Goal: Navigation & Orientation: Find specific page/section

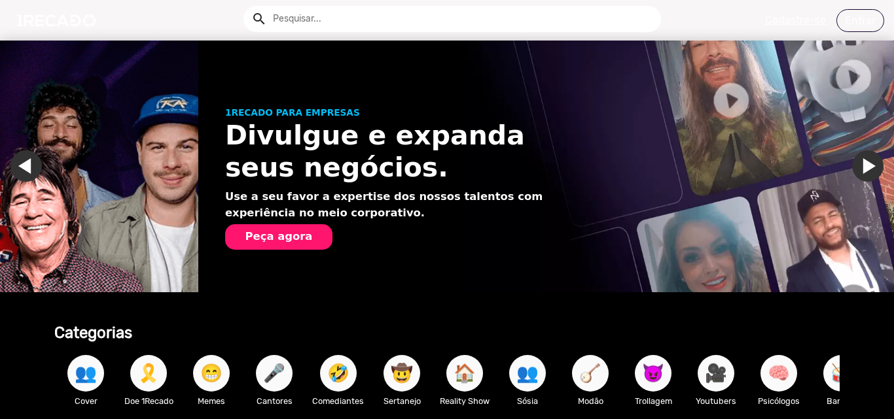
scroll to position [0, 884]
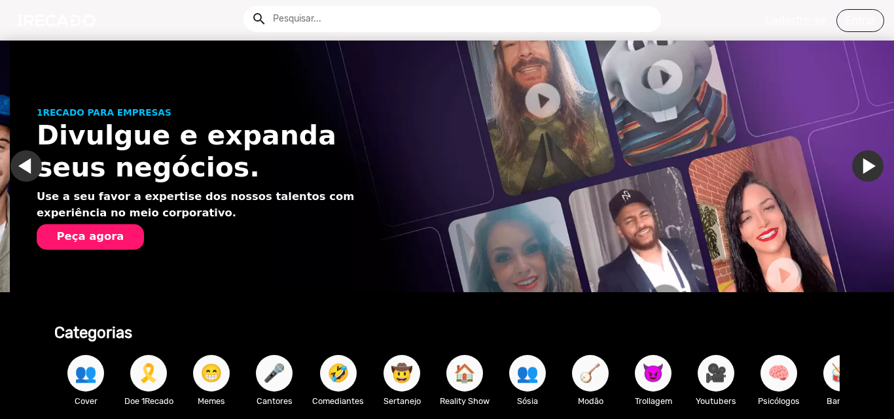
click at [27, 163] on link "Ir para o slide anterior" at bounding box center [35, 165] width 31 height 31
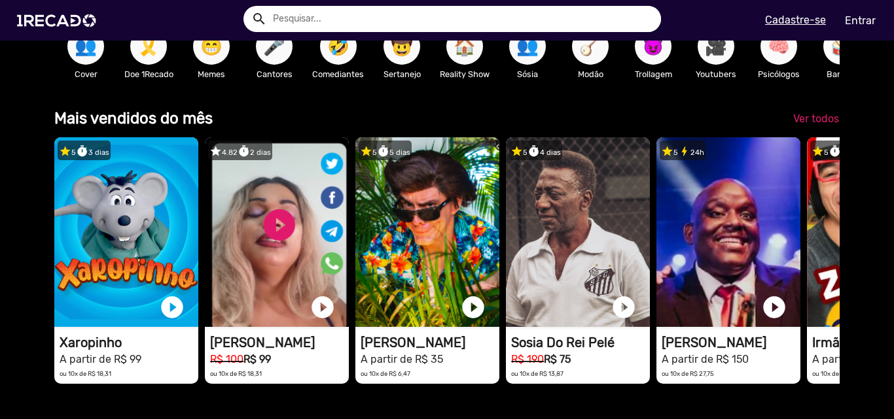
click at [92, 52] on span "👥" at bounding box center [86, 46] width 22 height 37
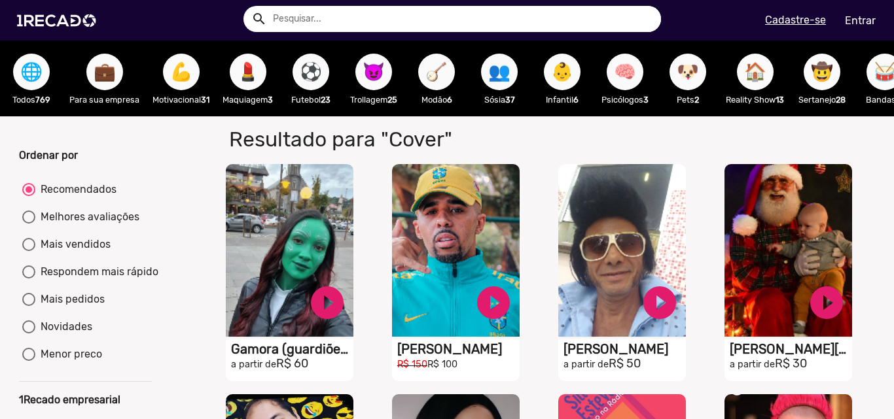
click at [34, 72] on span "🌐" at bounding box center [31, 72] width 22 height 37
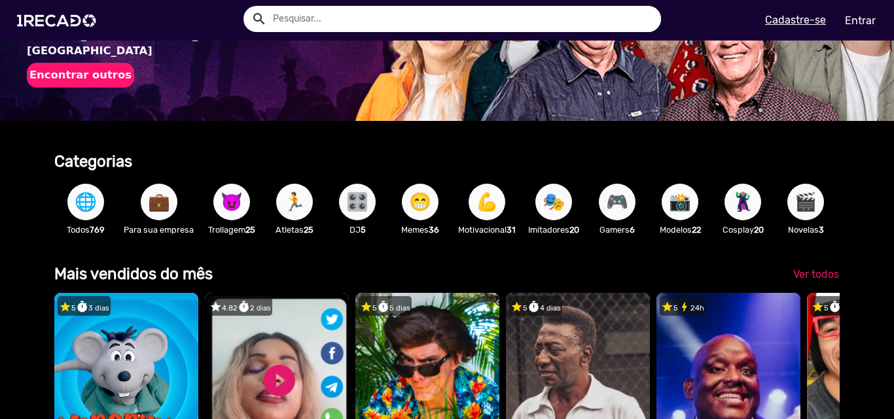
click at [124, 225] on p "Para sua empresa" at bounding box center [159, 230] width 70 height 12
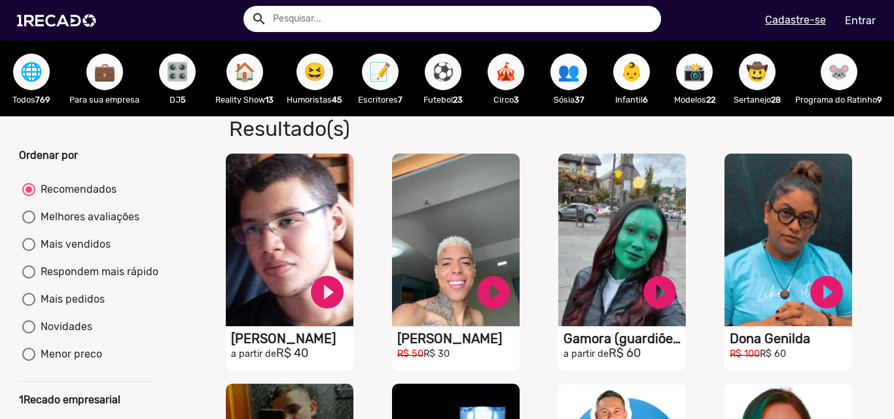
click at [94, 65] on span "💼" at bounding box center [105, 72] width 22 height 37
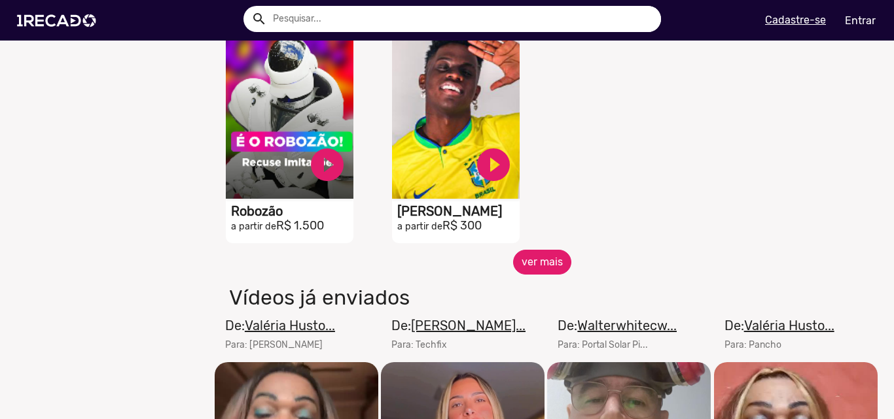
click at [533, 263] on button "ver mais" at bounding box center [542, 262] width 58 height 25
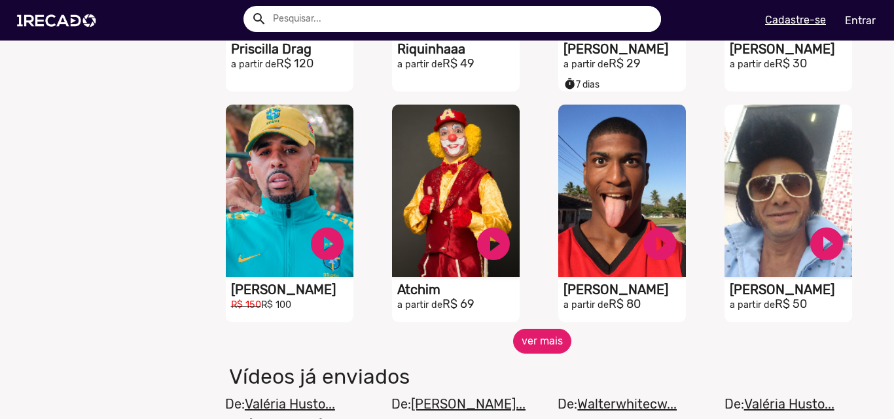
click at [537, 341] on button "ver mais" at bounding box center [542, 341] width 58 height 25
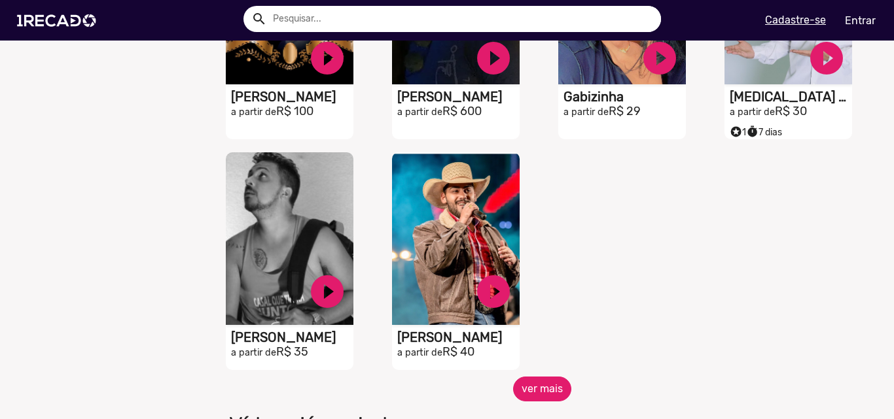
click at [531, 400] on button "ver mais" at bounding box center [542, 389] width 58 height 25
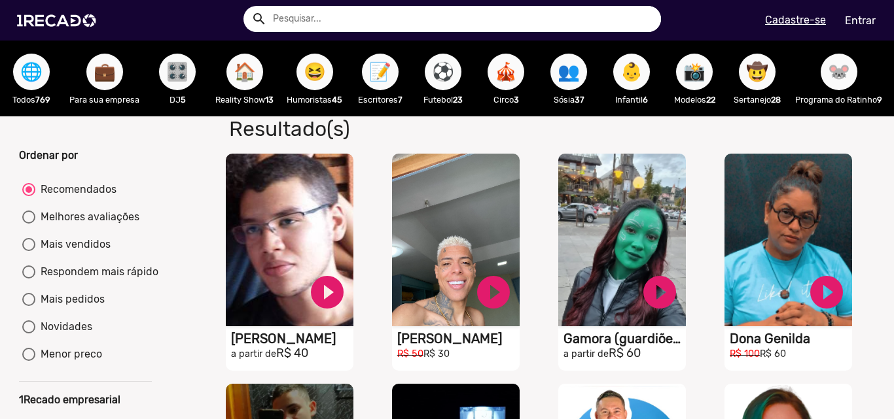
click at [168, 77] on span "🎛️" at bounding box center [177, 72] width 22 height 37
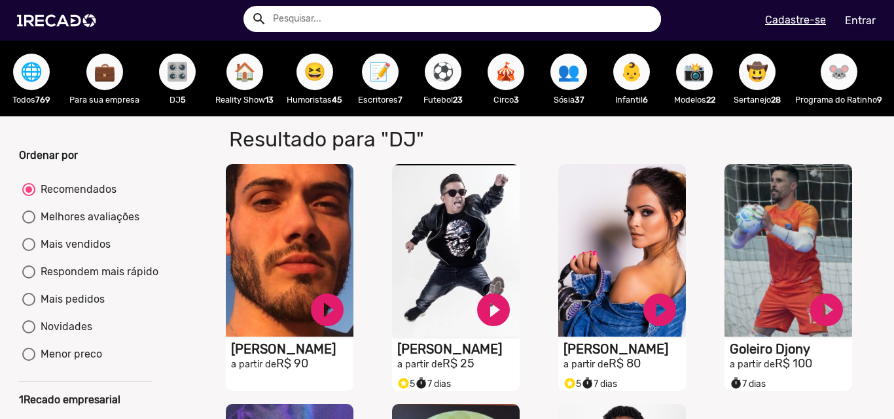
click at [255, 66] on span "🏠" at bounding box center [245, 72] width 22 height 37
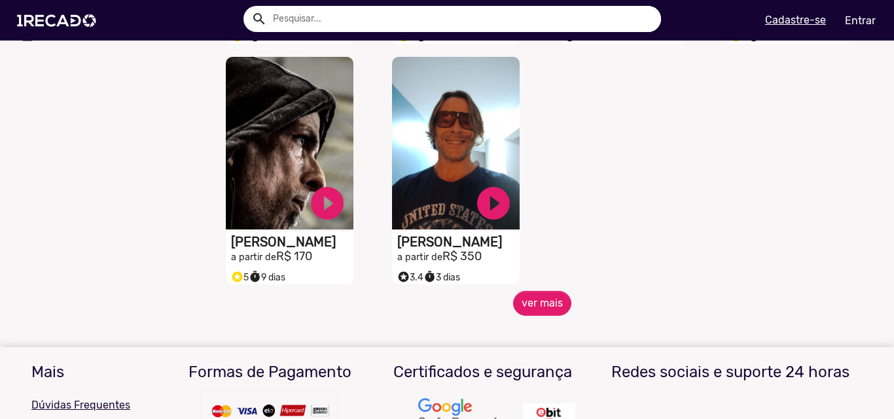
scroll to position [589, 0]
click at [533, 310] on button "ver mais" at bounding box center [542, 302] width 58 height 25
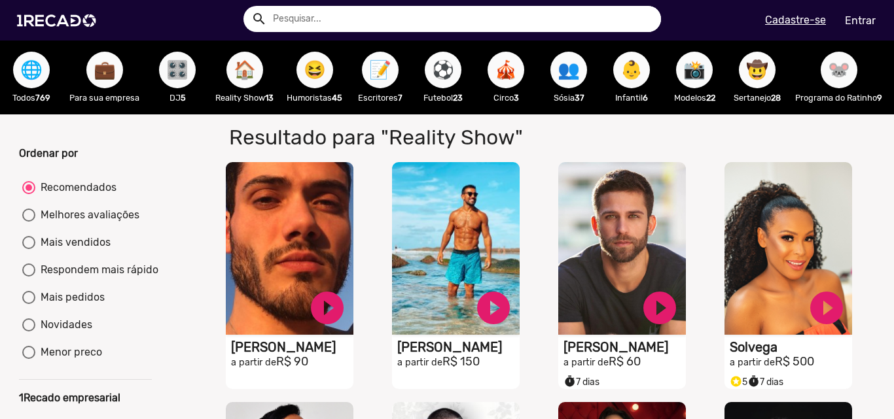
scroll to position [0, 0]
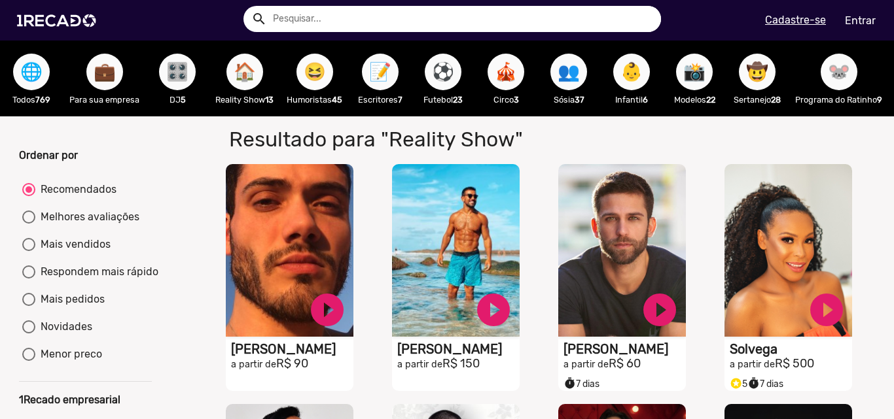
click at [313, 77] on span "😆" at bounding box center [315, 72] width 22 height 37
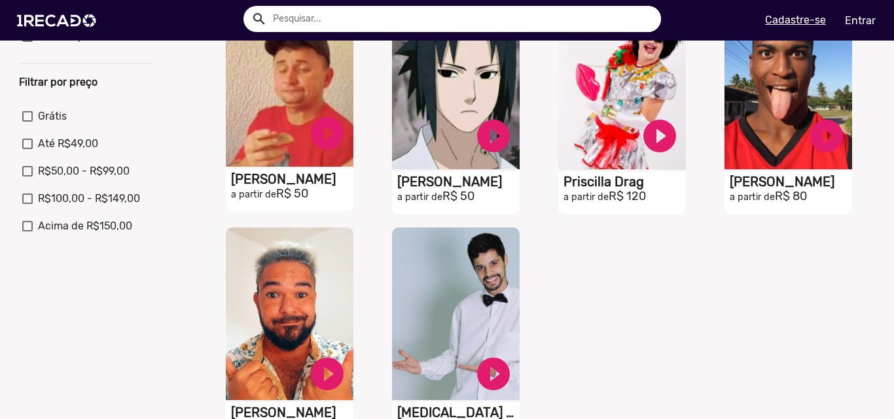
scroll to position [523, 0]
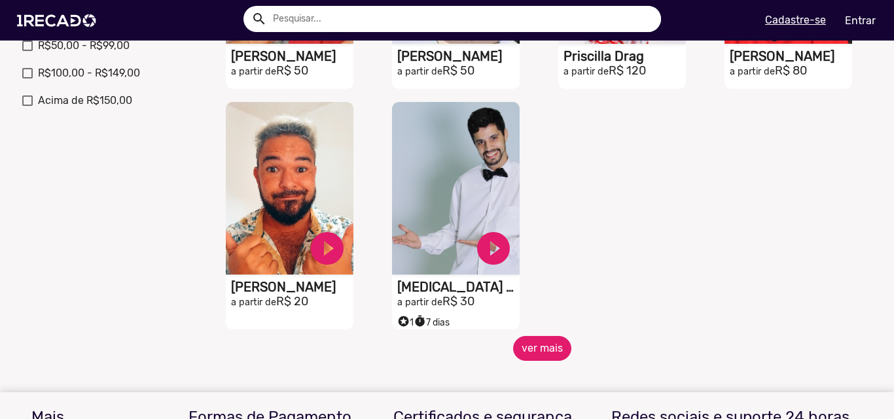
click at [546, 361] on button "ver mais" at bounding box center [542, 348] width 58 height 25
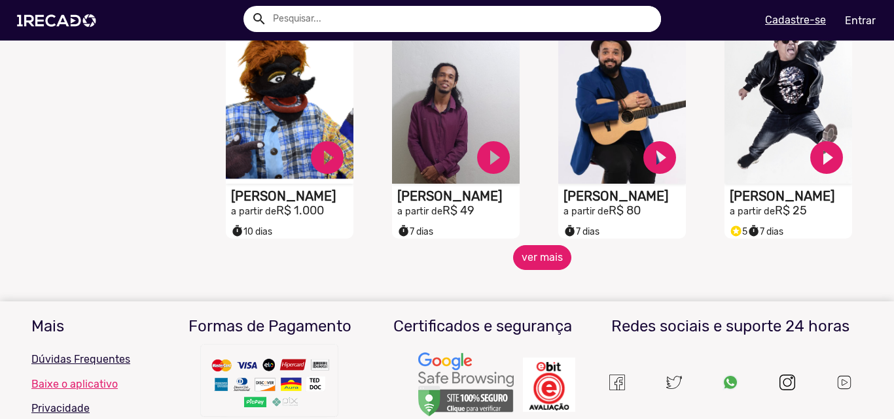
scroll to position [1112, 0]
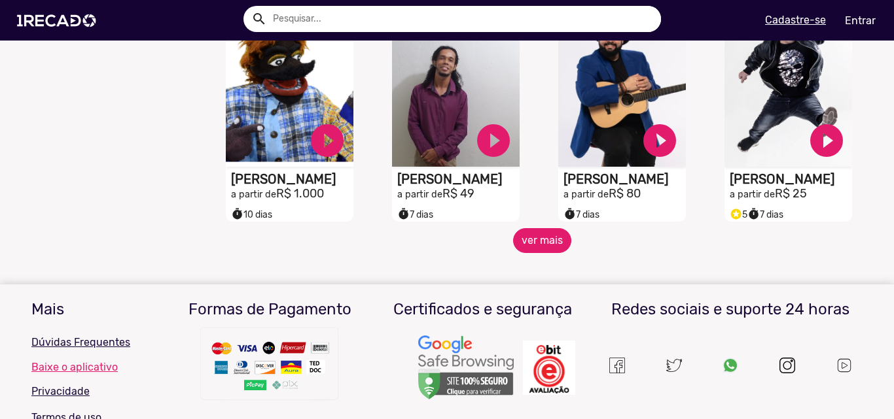
click at [550, 253] on button "ver mais" at bounding box center [542, 240] width 58 height 25
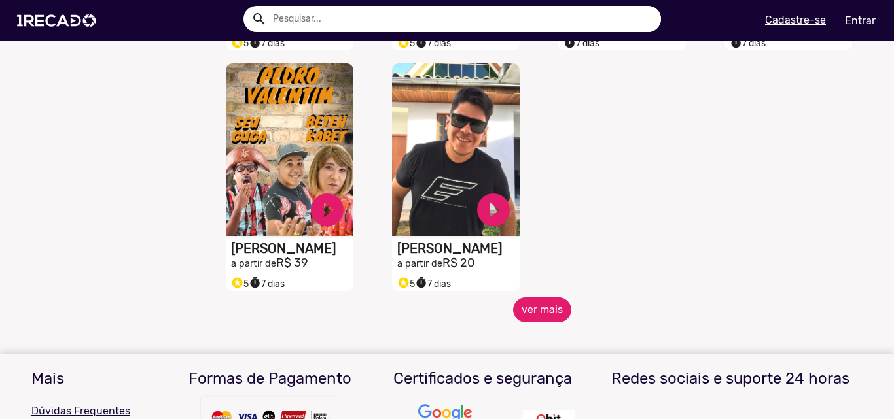
scroll to position [1766, 0]
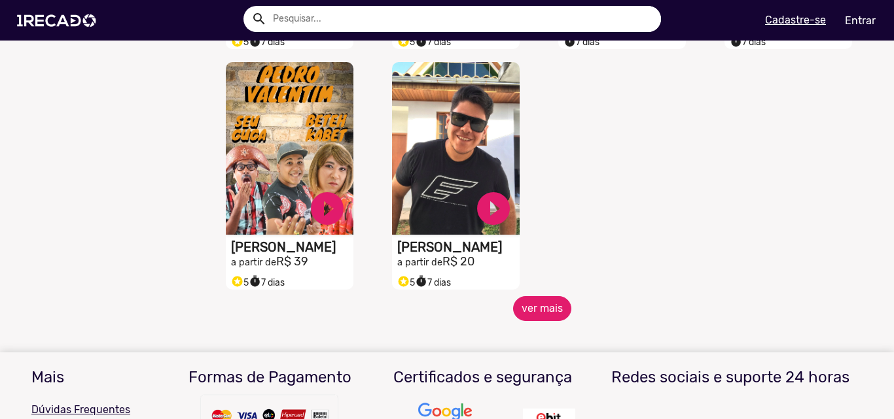
click at [536, 321] on button "ver mais" at bounding box center [542, 308] width 58 height 25
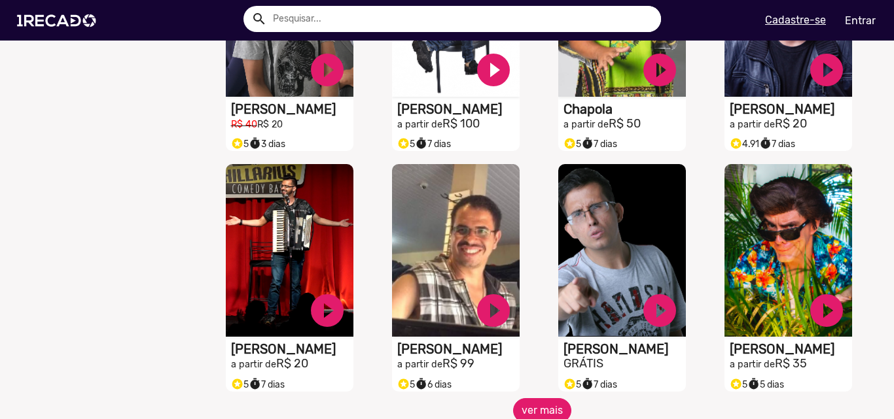
scroll to position [2159, 0]
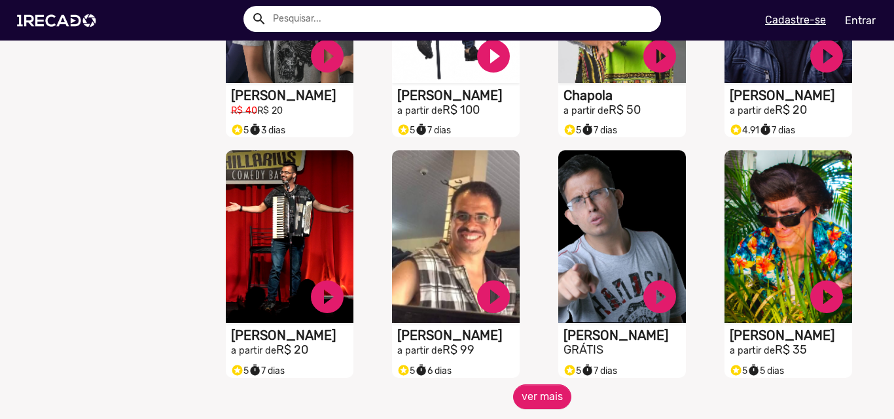
click at [542, 385] on div "S1RECADO vídeos dedicados para fãs e empresas play_circle_filled Flavinho Alvar…" at bounding box center [625, 264] width 166 height 241
click at [534, 399] on button "ver mais" at bounding box center [542, 397] width 58 height 25
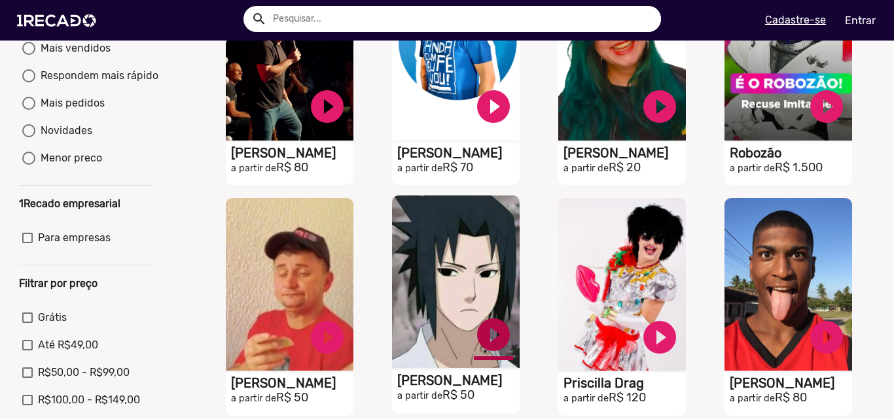
scroll to position [0, 0]
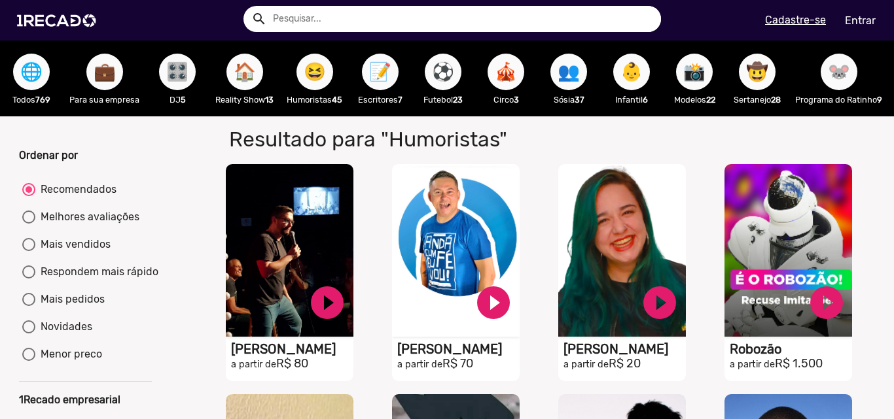
click at [378, 83] on span "📝" at bounding box center [380, 72] width 22 height 37
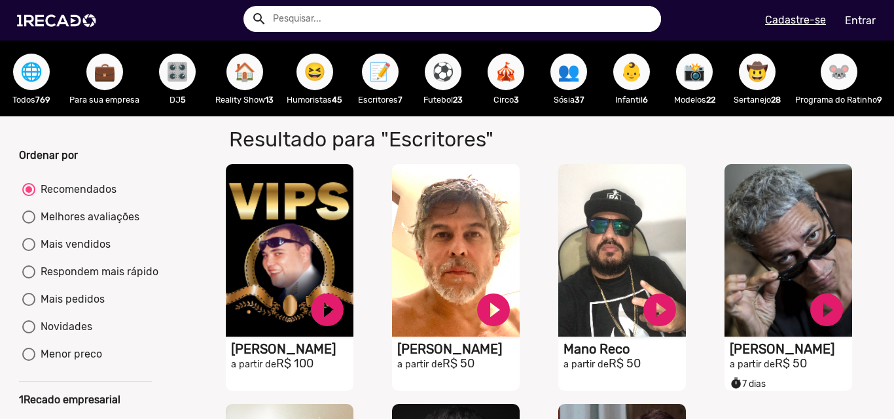
click at [442, 72] on span "⚽" at bounding box center [443, 72] width 22 height 37
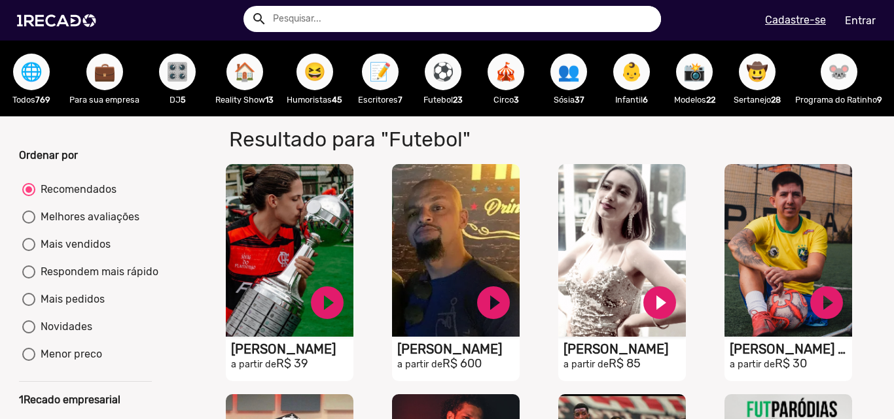
click at [508, 73] on span "🎪" at bounding box center [506, 72] width 22 height 37
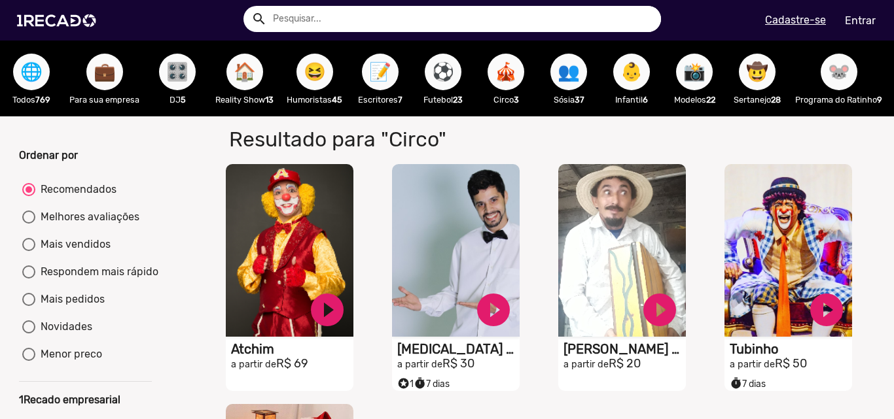
click at [565, 77] on span "👥" at bounding box center [568, 72] width 22 height 37
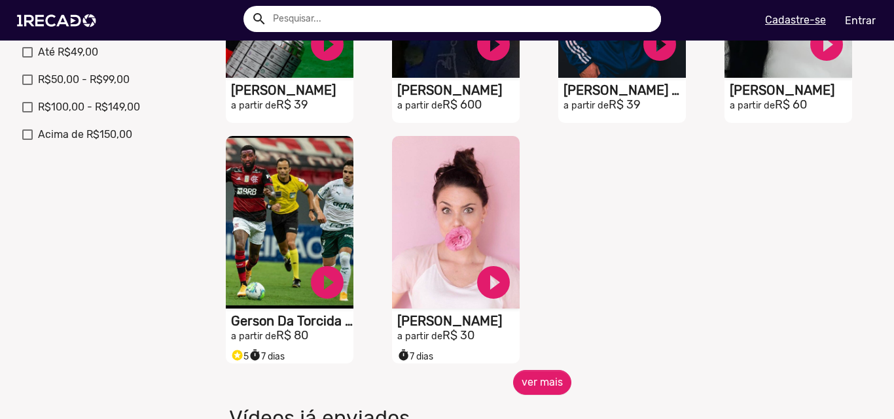
scroll to position [589, 0]
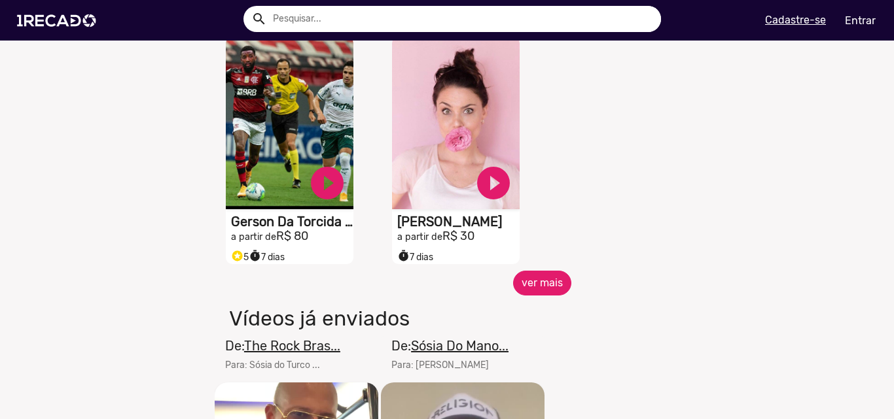
click at [535, 283] on button "ver mais" at bounding box center [542, 283] width 58 height 25
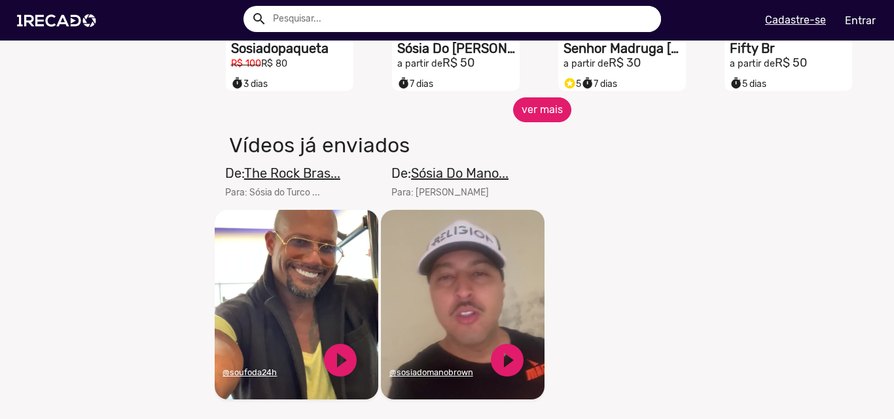
scroll to position [1047, 0]
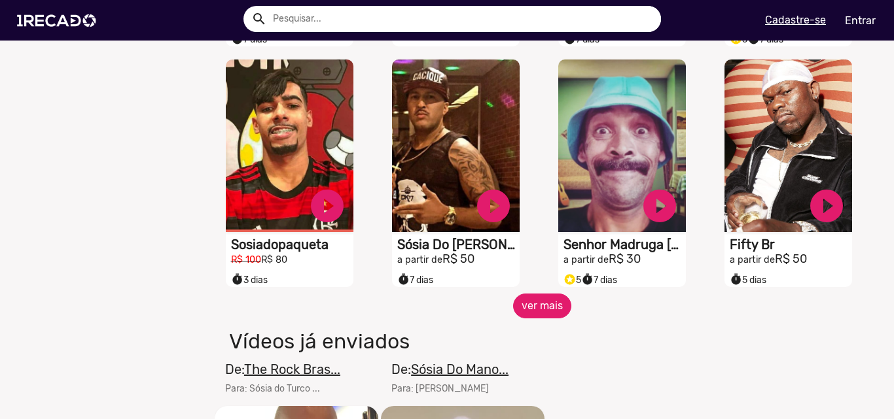
click at [542, 314] on button "ver mais" at bounding box center [542, 306] width 58 height 25
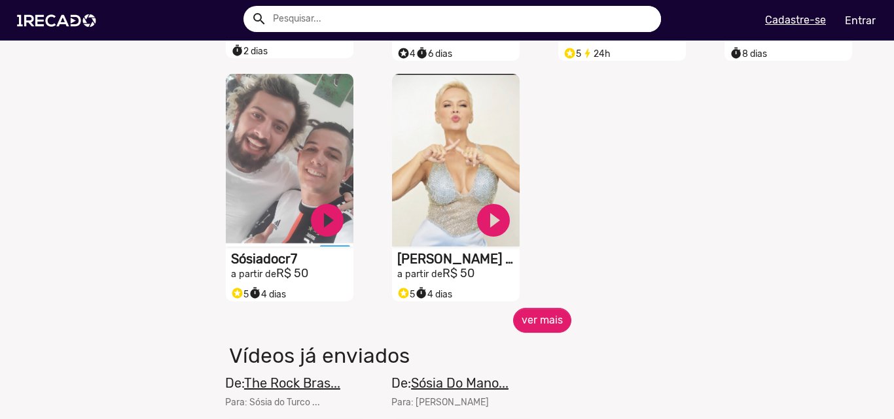
scroll to position [1766, 0]
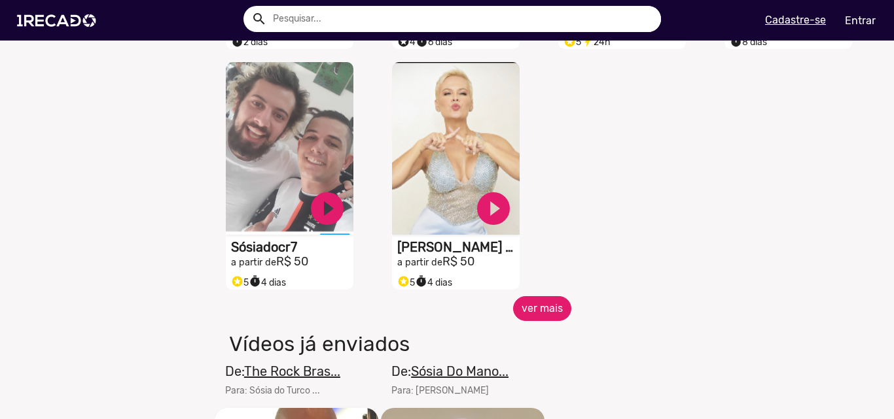
click at [543, 309] on button "ver mais" at bounding box center [542, 308] width 58 height 25
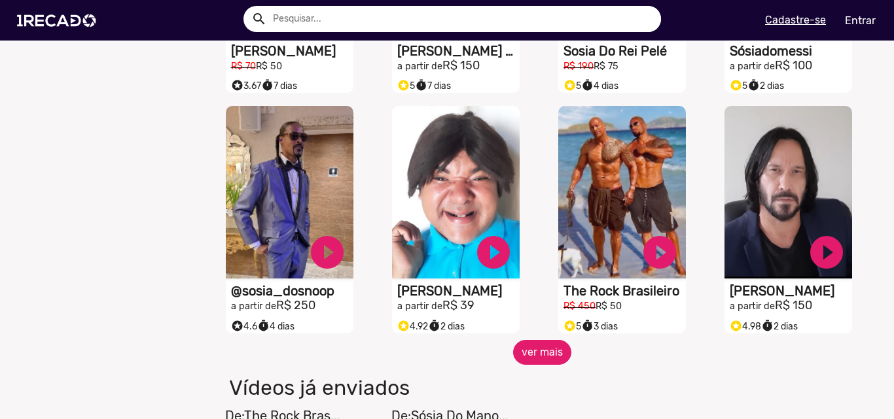
scroll to position [2224, 0]
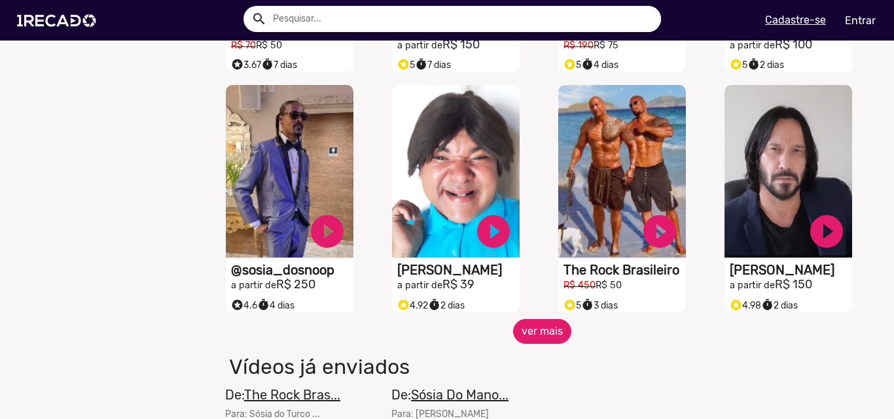
click at [534, 338] on button "ver mais" at bounding box center [542, 331] width 58 height 25
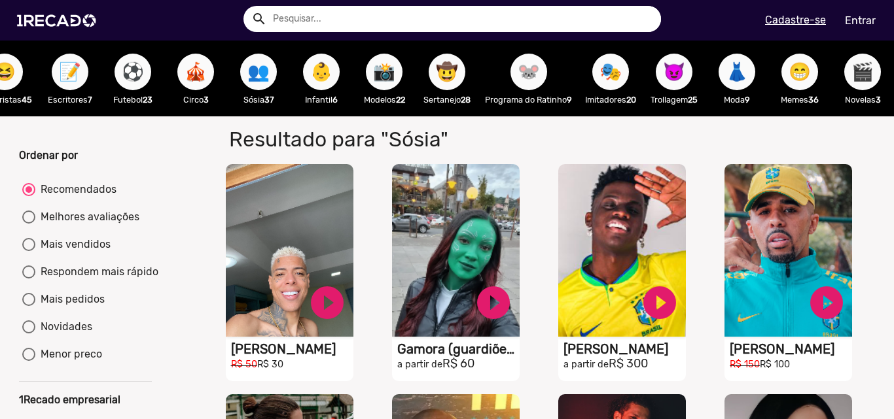
scroll to position [0, 316]
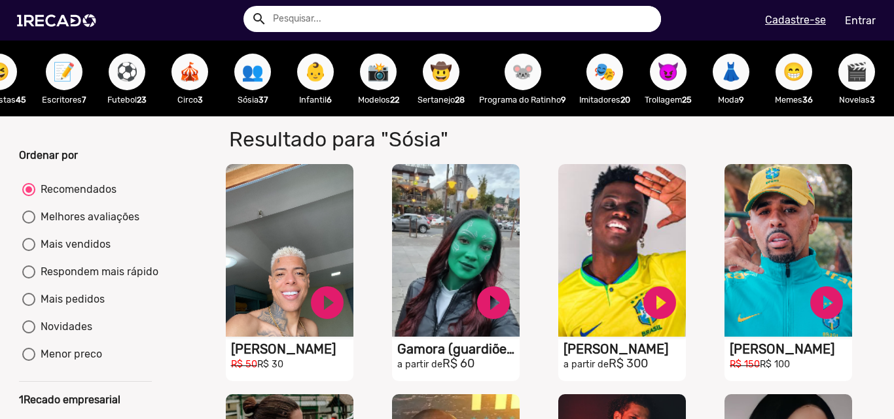
click at [322, 72] on span "👶" at bounding box center [315, 72] width 22 height 37
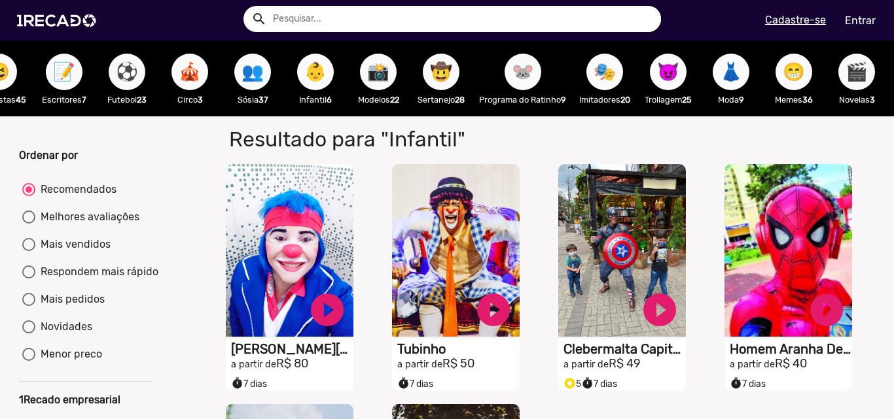
click at [610, 73] on span "🎭" at bounding box center [604, 72] width 22 height 37
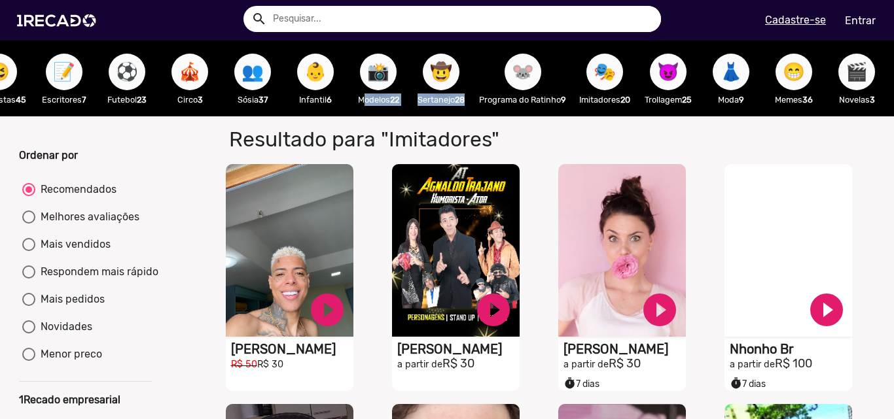
drag, startPoint x: 354, startPoint y: 116, endPoint x: 468, endPoint y: 118, distance: 114.5
click at [468, 116] on div "🌐 Todos 769 💼 Para sua empresa 🎛️ DJ 5 🏠 Reality Show 13 😆 Humoristas 45 📝 Escr…" at bounding box center [447, 79] width 894 height 76
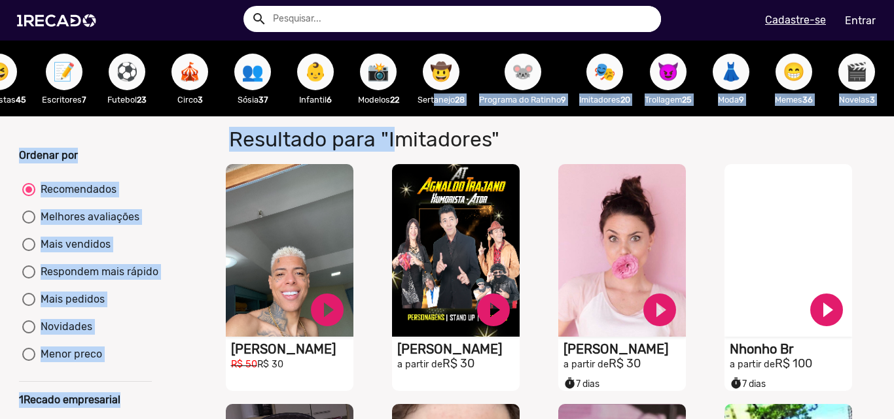
drag, startPoint x: 383, startPoint y: 126, endPoint x: 432, endPoint y: 122, distance: 48.6
